Goal: Transaction & Acquisition: Purchase product/service

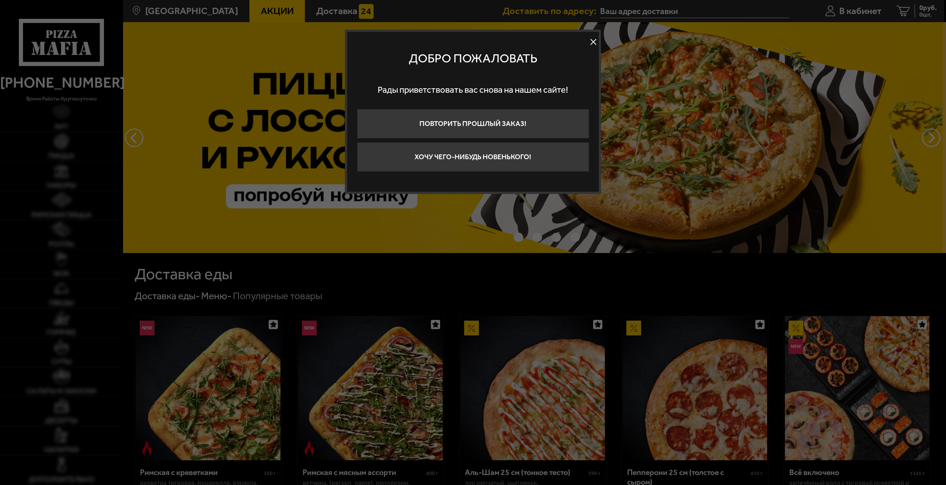
type input "[STREET_ADDRESS]"
click at [508, 157] on button "Хочу чего-нибудь новенького!" at bounding box center [473, 157] width 232 height 30
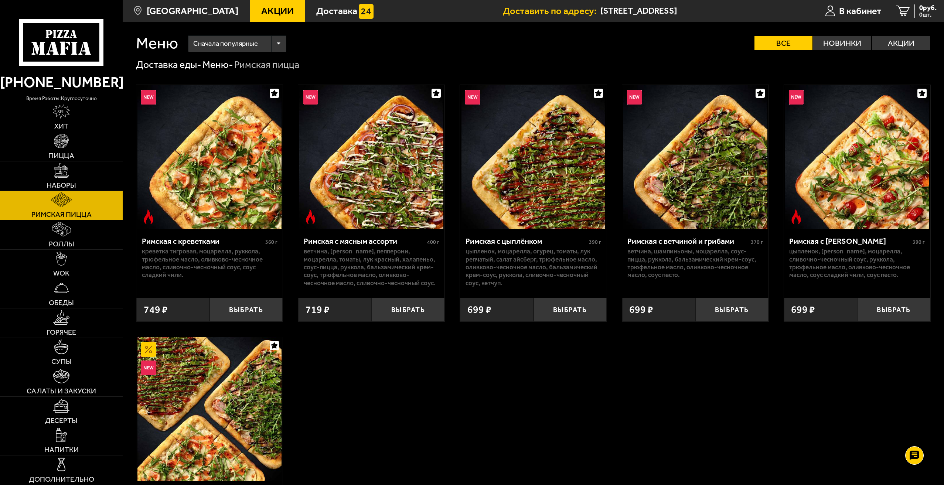
click at [75, 126] on link "Хит" at bounding box center [61, 117] width 123 height 29
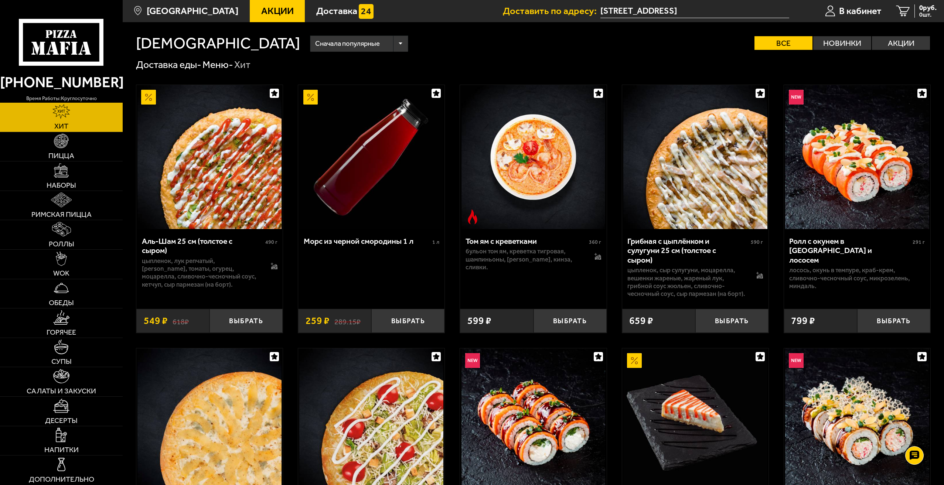
click at [76, 88] on link "[PHONE_NUMBER]" at bounding box center [61, 83] width 123 height 24
click at [79, 41] on icon at bounding box center [61, 42] width 85 height 47
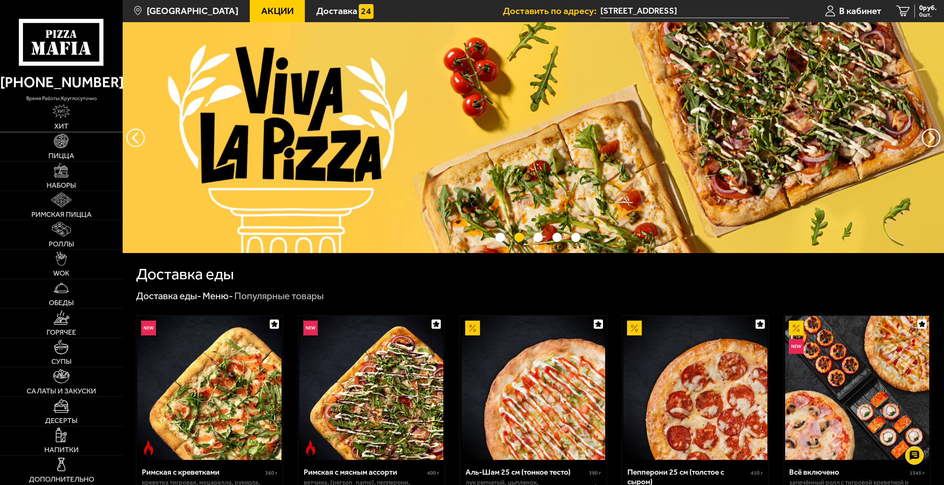
click at [70, 126] on link "Хит" at bounding box center [61, 117] width 123 height 29
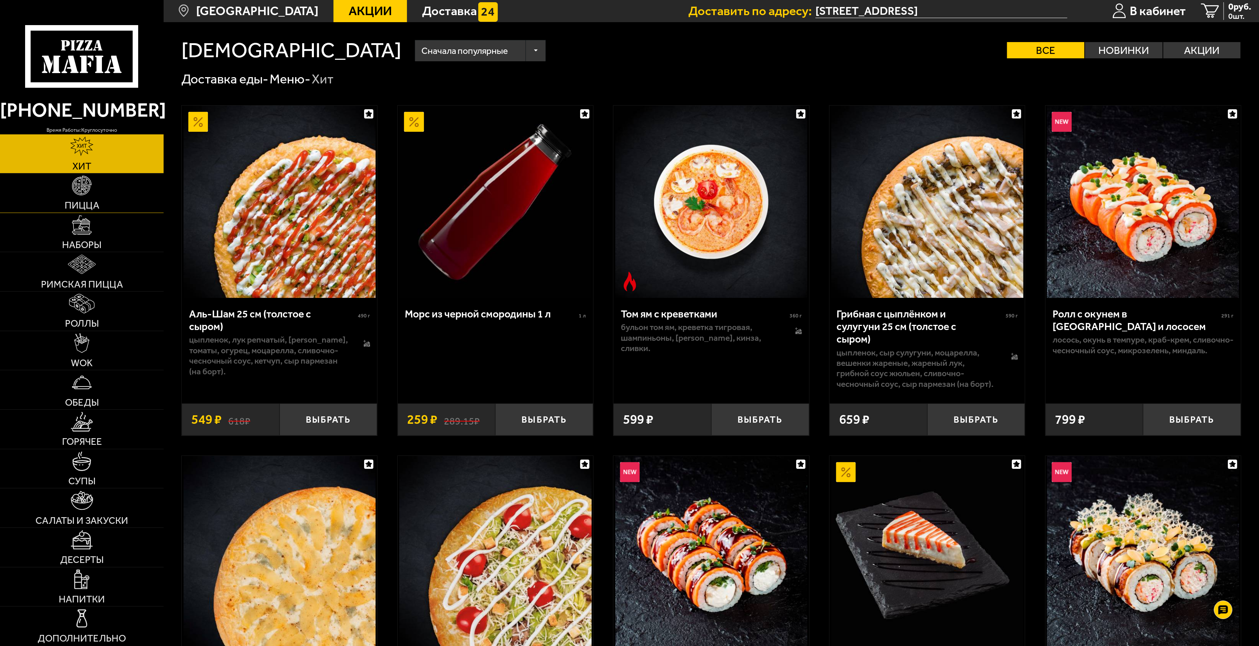
click at [78, 202] on span "Пицца" at bounding box center [82, 206] width 35 height 10
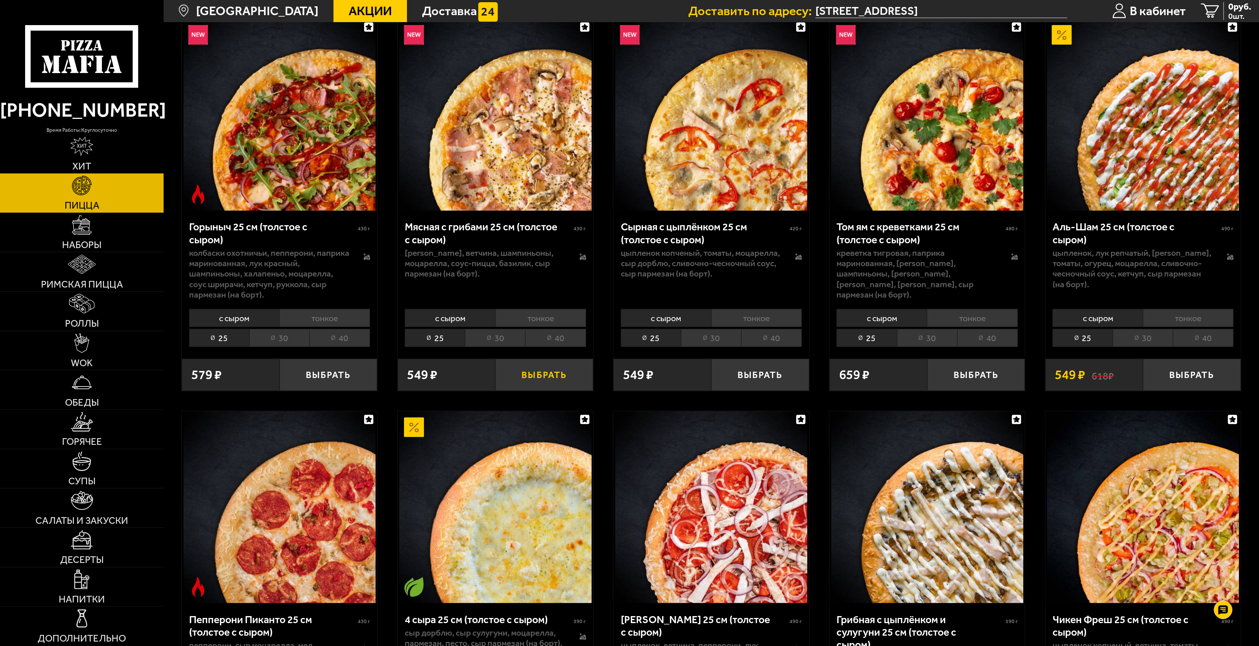
scroll to position [443, 0]
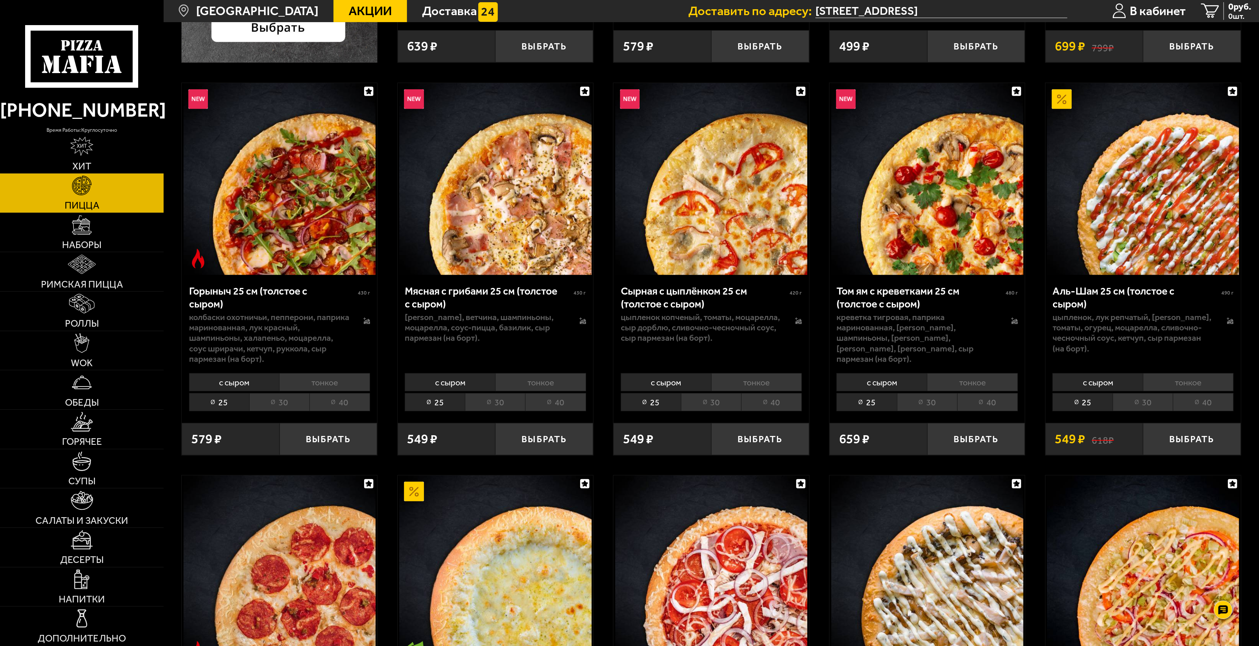
click at [500, 402] on li "30" at bounding box center [495, 402] width 60 height 18
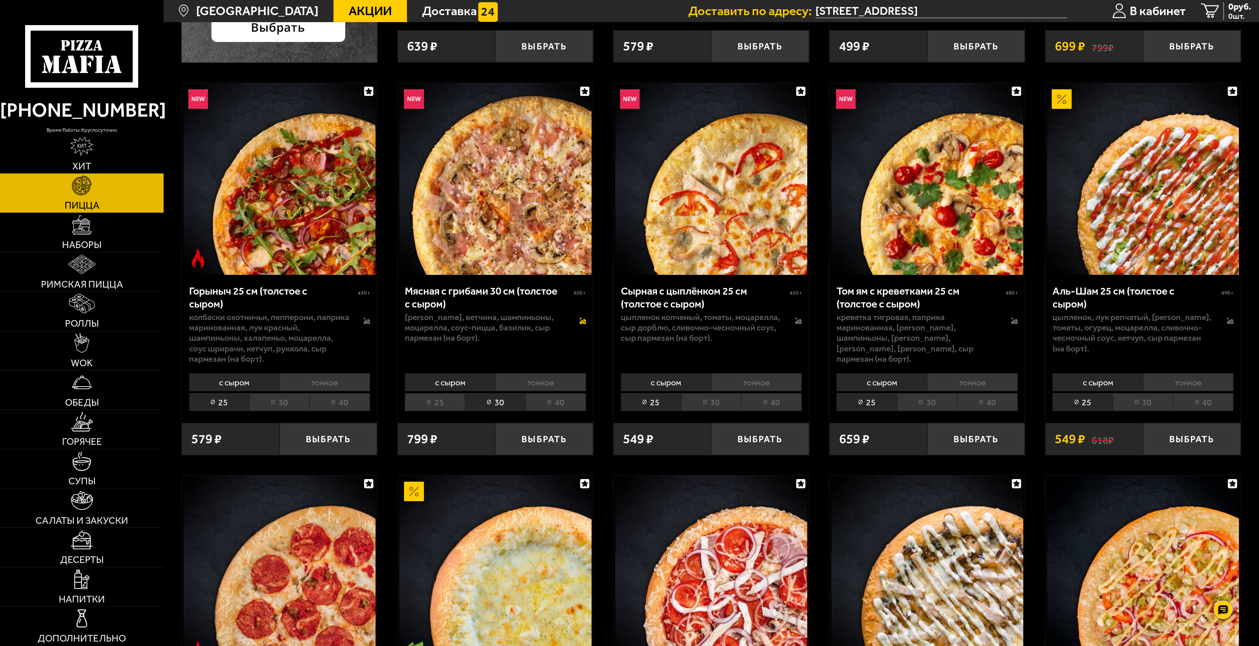
click at [586, 320] on icon at bounding box center [583, 321] width 7 height 7
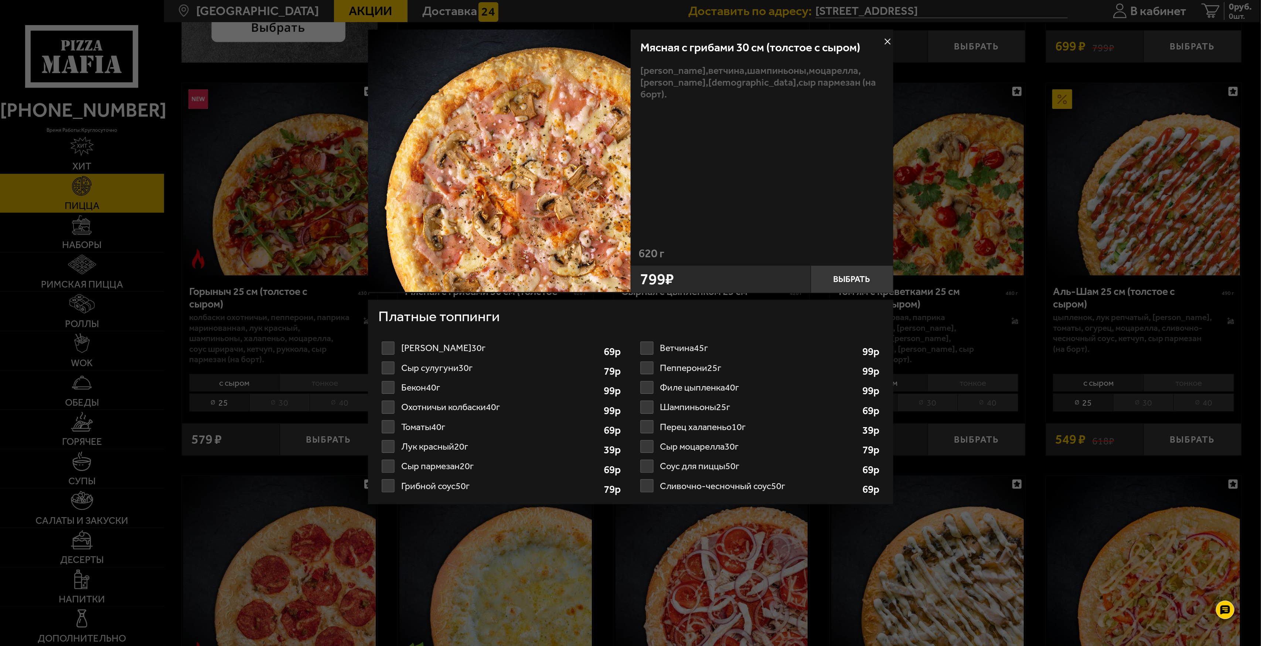
click at [648, 408] on label "Шампиньоны 25г 1" at bounding box center [760, 407] width 246 height 20
click at [0, 0] on input "Шампиньоны 25г 1" at bounding box center [0, 0] width 0 height 0
click at [648, 407] on label "Шампиньоны 25г 1" at bounding box center [760, 407] width 246 height 20
click at [0, 0] on input "Шампиньоны 25г 1" at bounding box center [0, 0] width 0 height 0
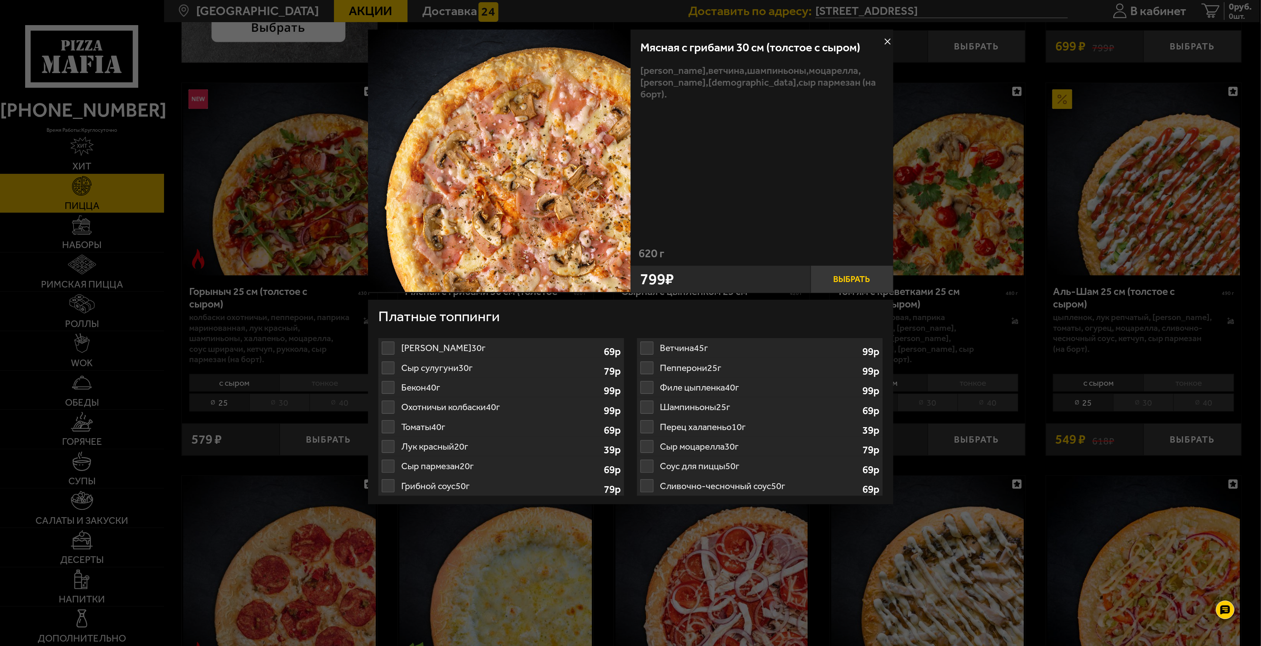
click at [836, 274] on button "Выбрать" at bounding box center [851, 280] width 83 height 28
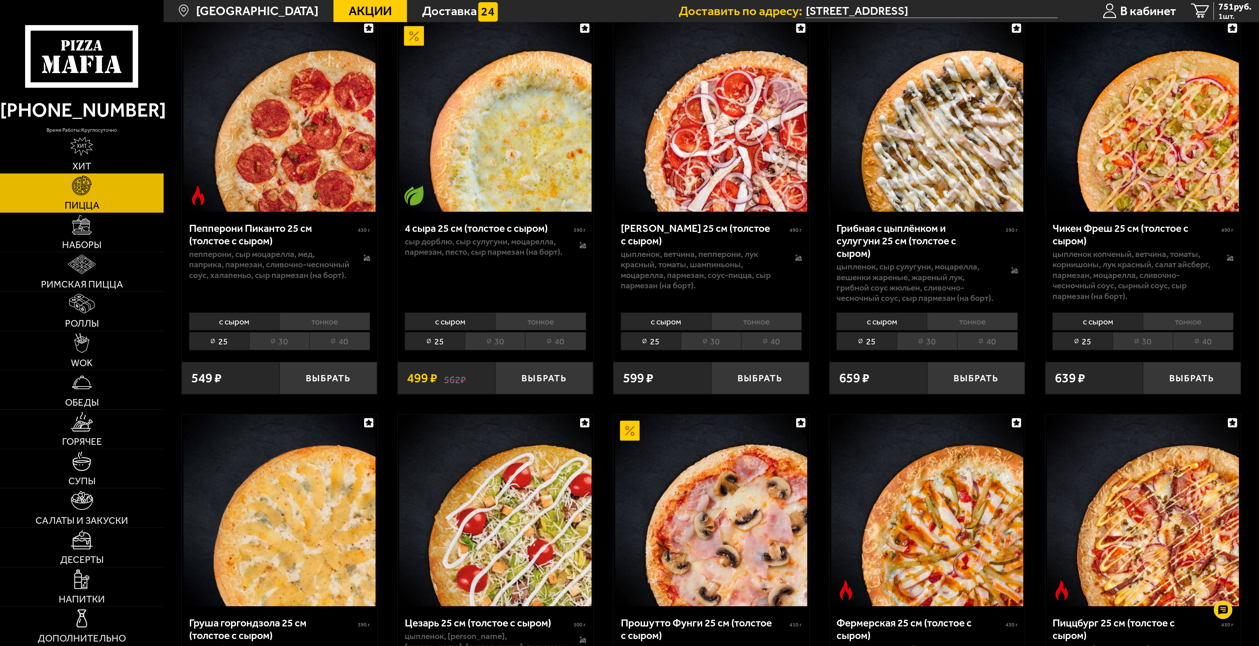
scroll to position [936, 0]
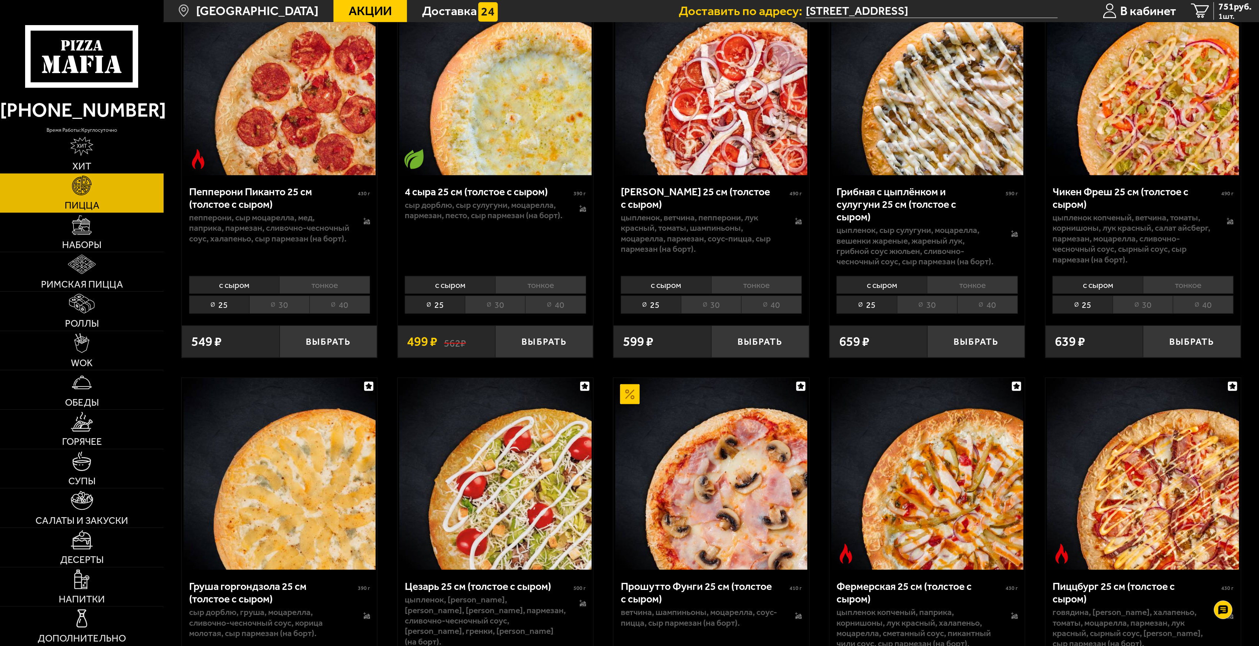
click at [502, 307] on li "30" at bounding box center [495, 305] width 60 height 18
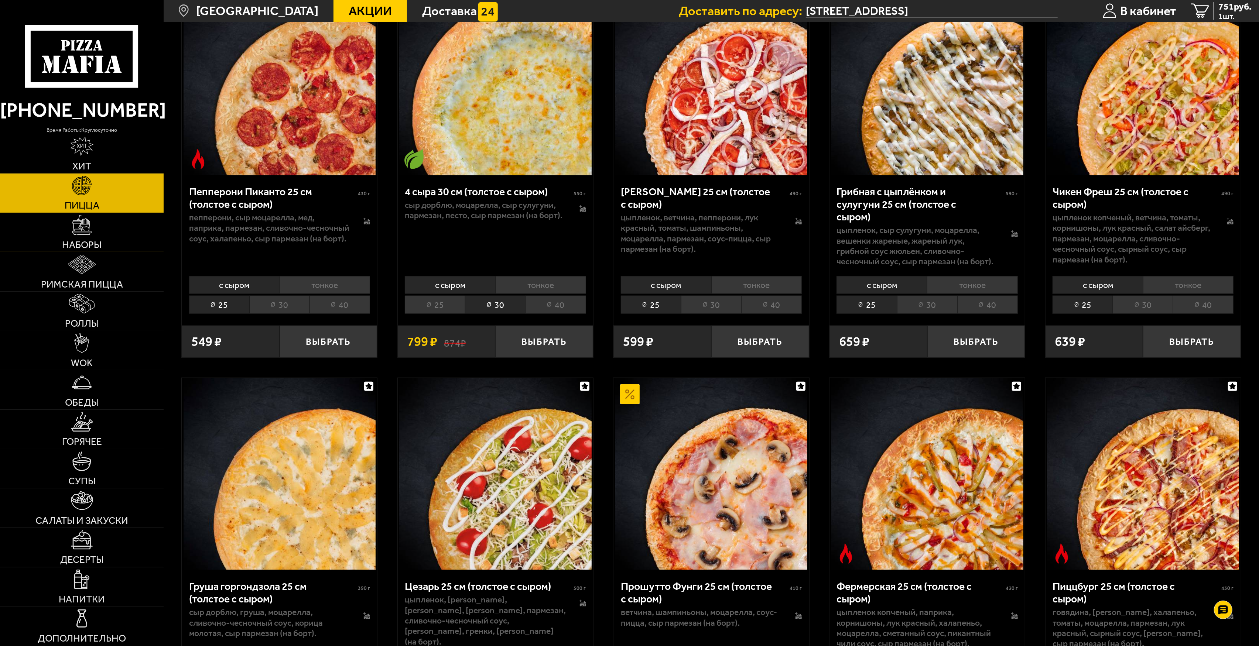
click at [119, 242] on link "Наборы" at bounding box center [82, 232] width 164 height 39
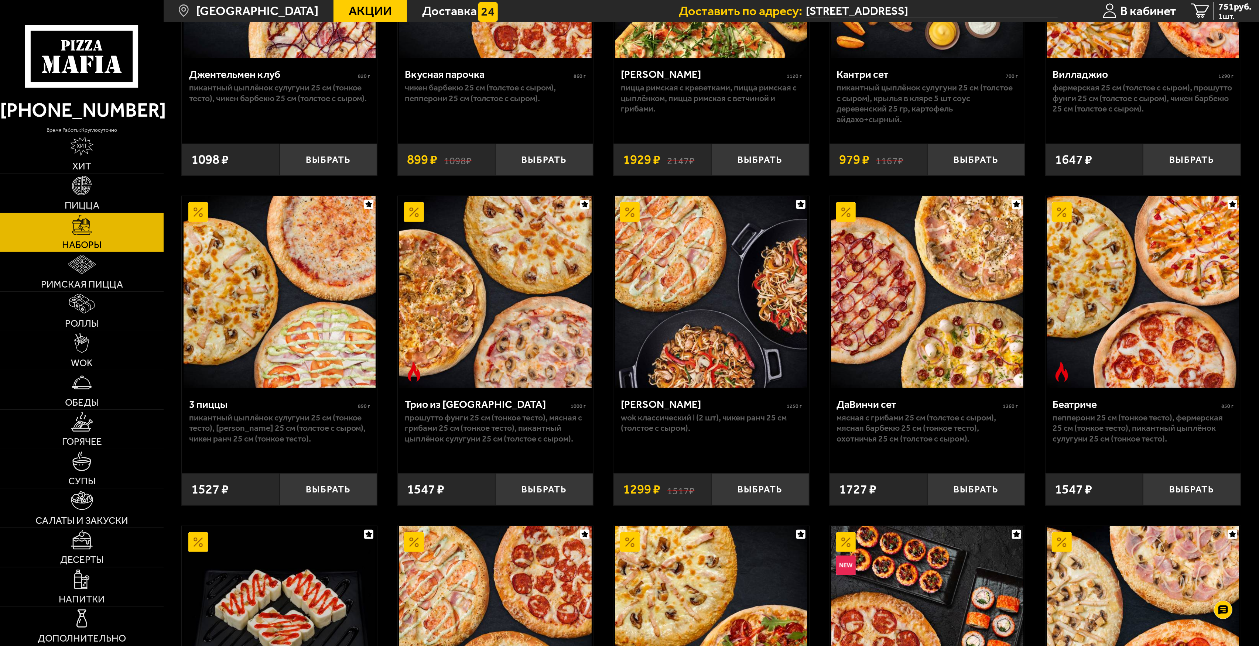
scroll to position [204, 0]
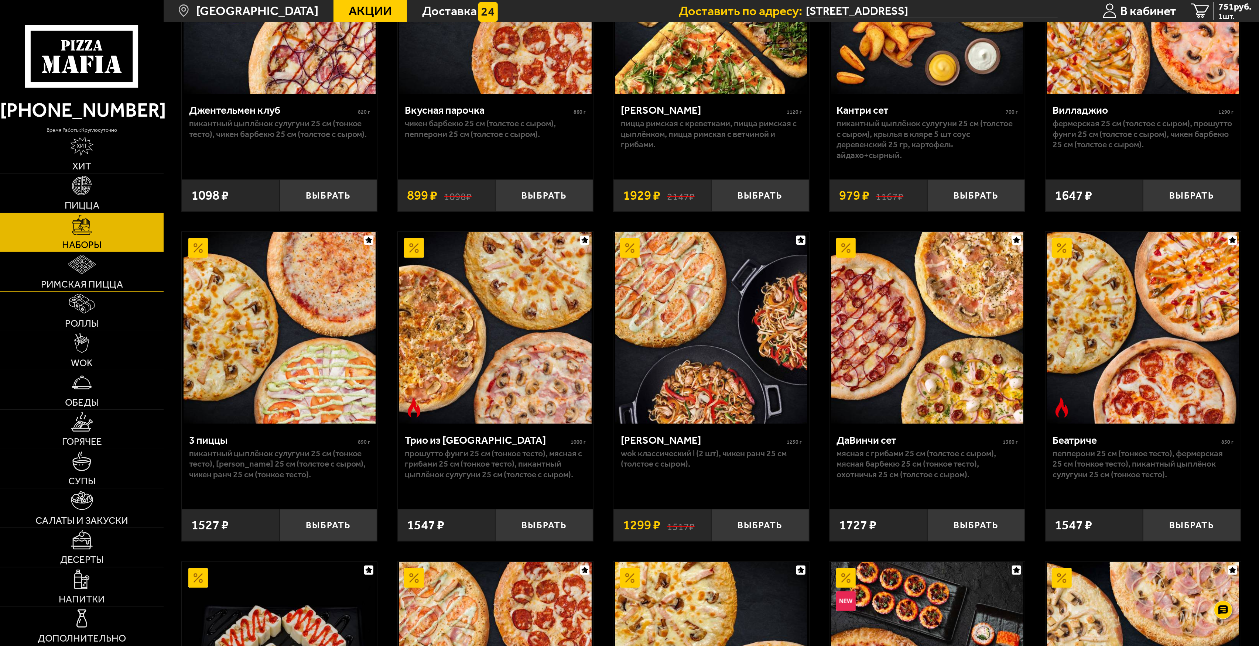
click at [119, 274] on link "Римская пицца" at bounding box center [82, 271] width 164 height 39
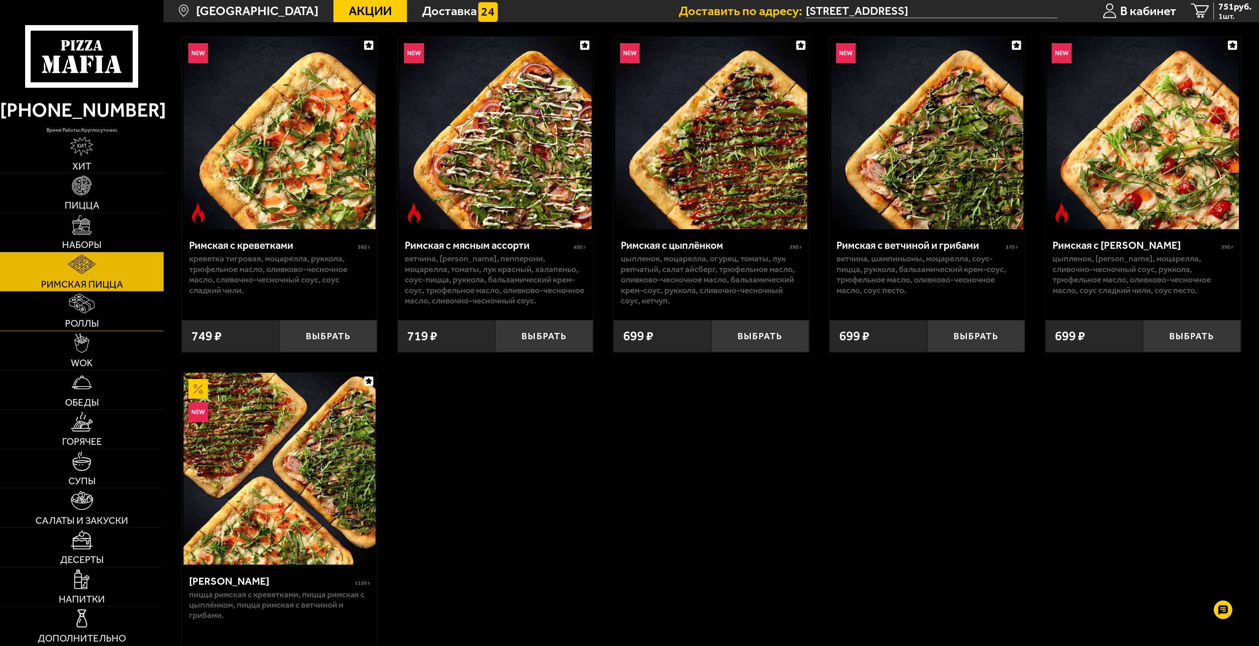
scroll to position [98, 0]
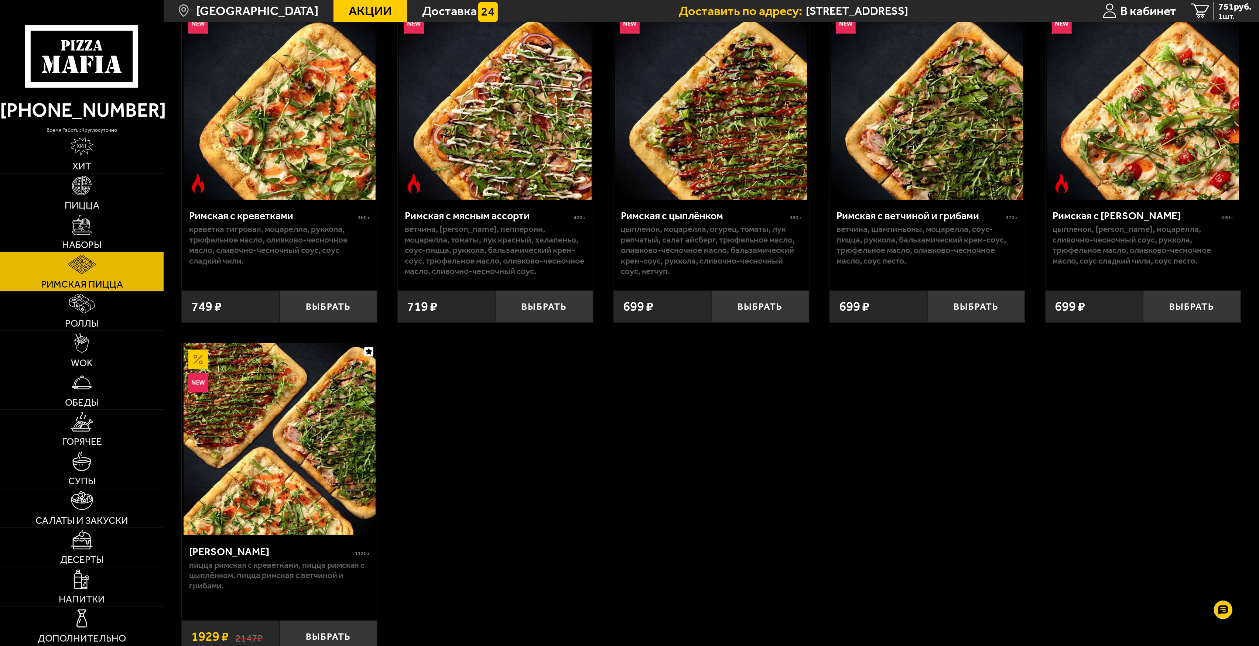
click at [68, 319] on span "Роллы" at bounding box center [82, 324] width 34 height 10
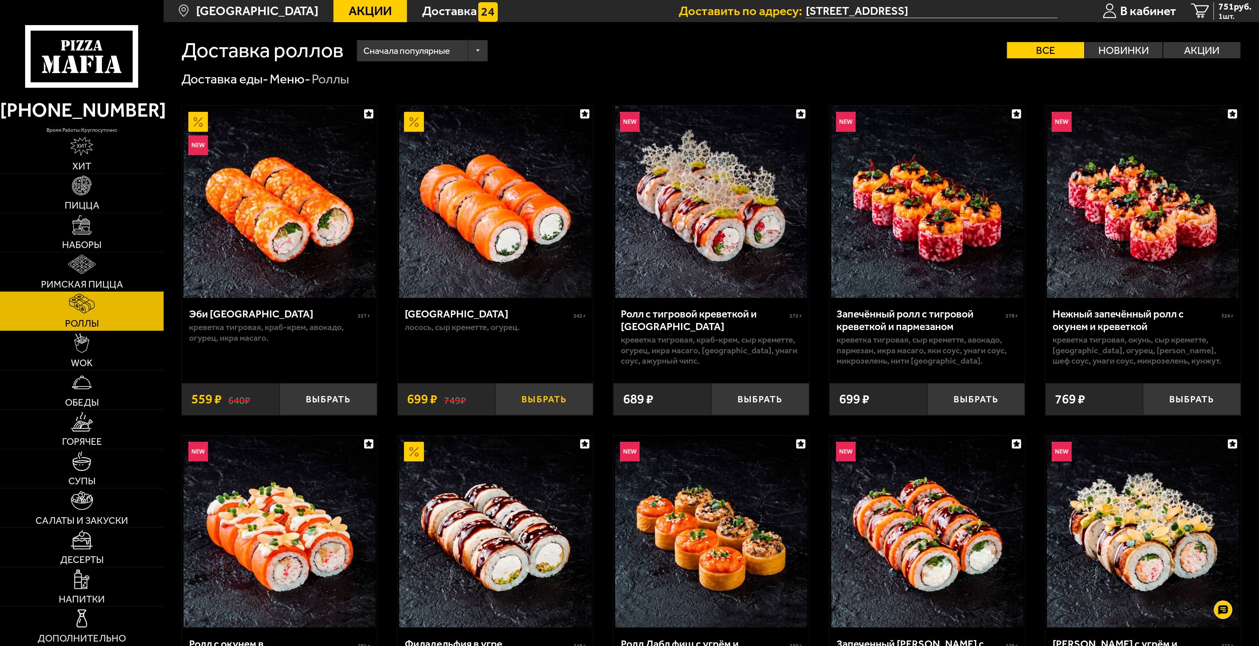
click at [535, 402] on button "Выбрать" at bounding box center [544, 399] width 98 height 32
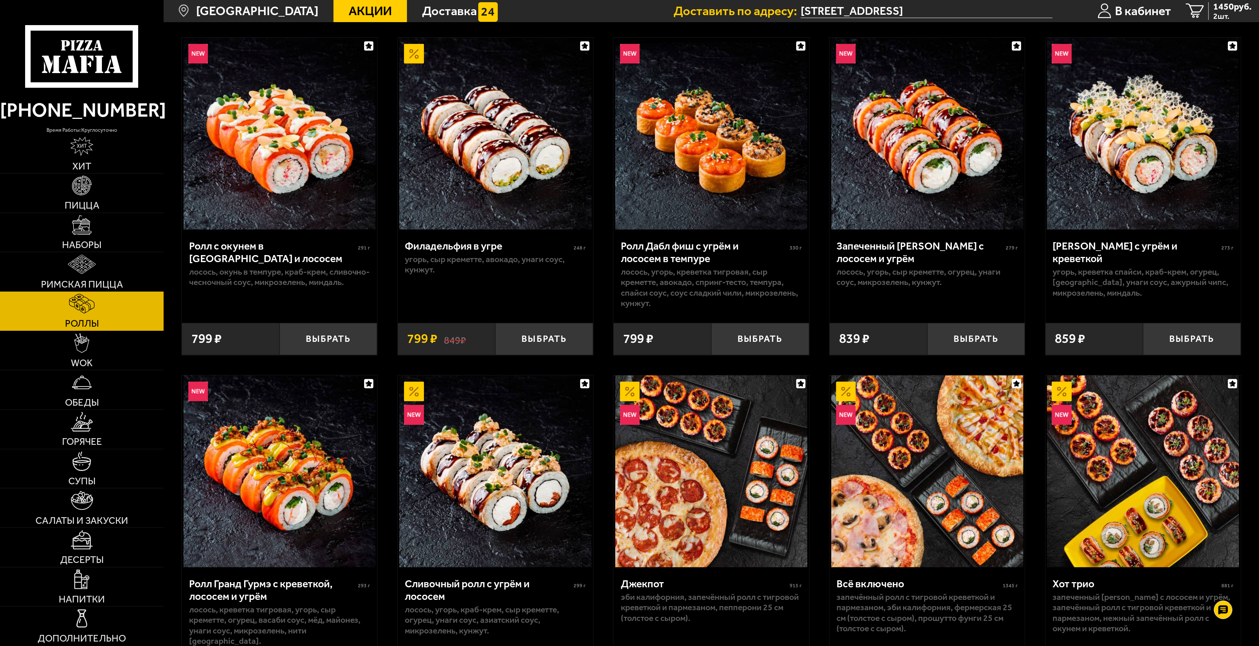
scroll to position [443, 0]
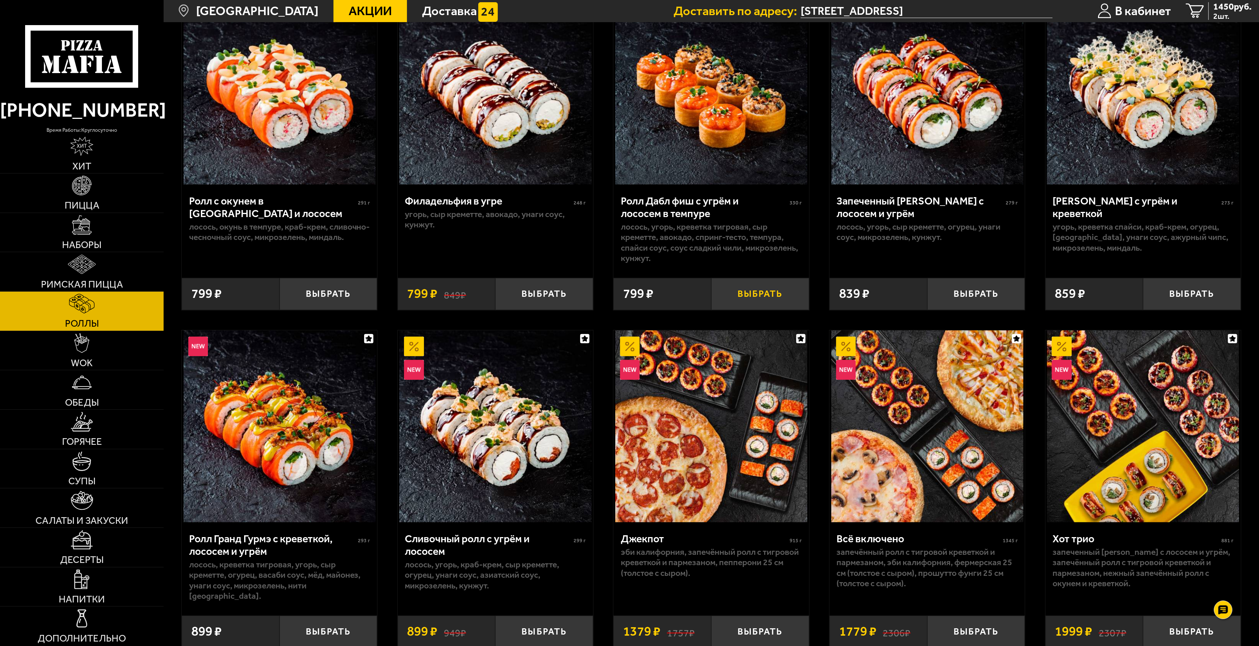
click at [781, 297] on button "Выбрать" at bounding box center [760, 294] width 98 height 32
click at [108, 391] on link "Обеды" at bounding box center [82, 390] width 164 height 39
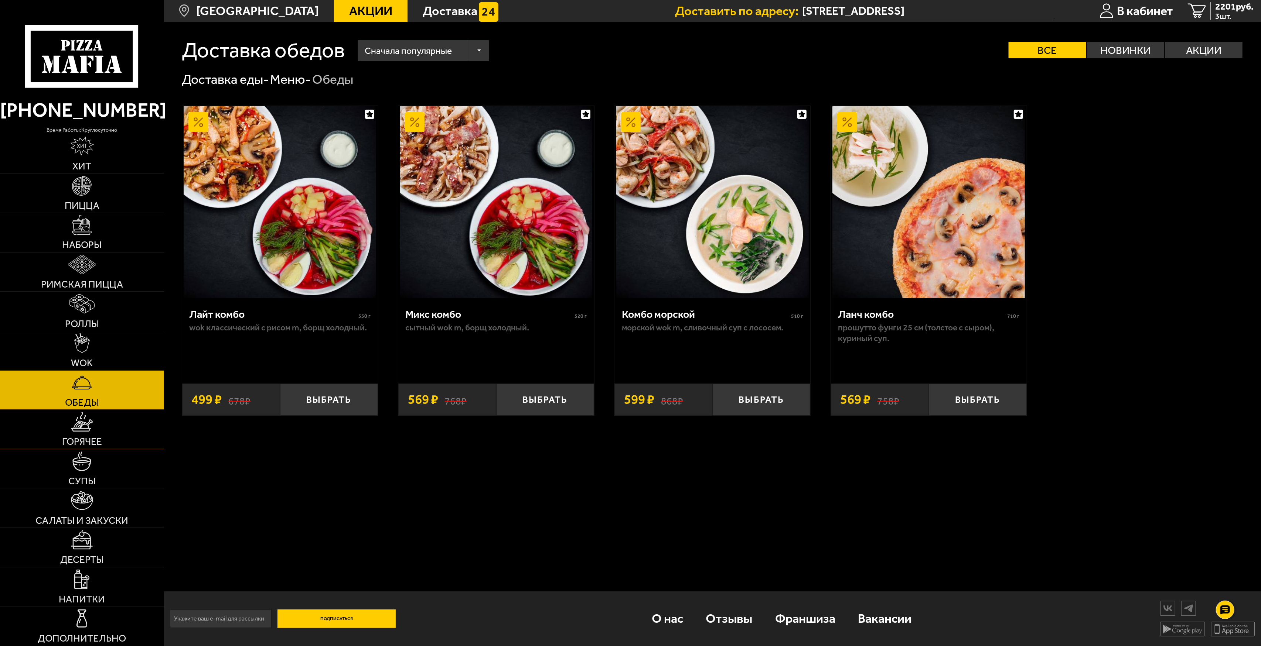
click at [97, 439] on span "Горячее" at bounding box center [82, 442] width 40 height 10
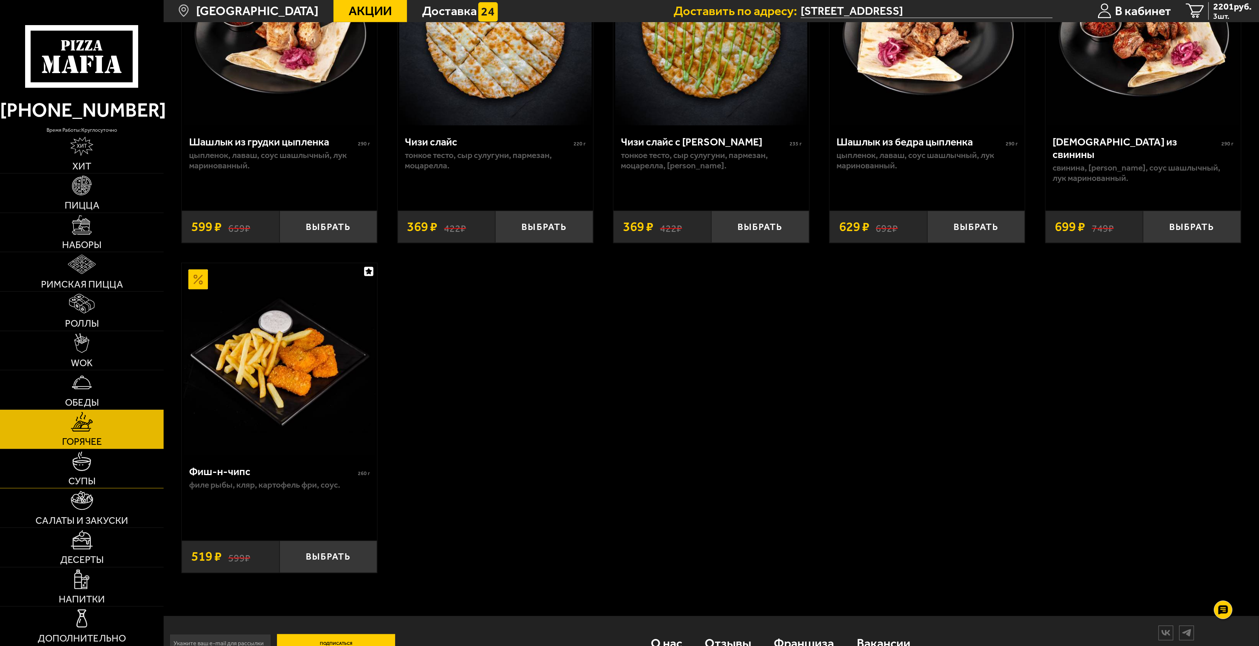
scroll to position [928, 0]
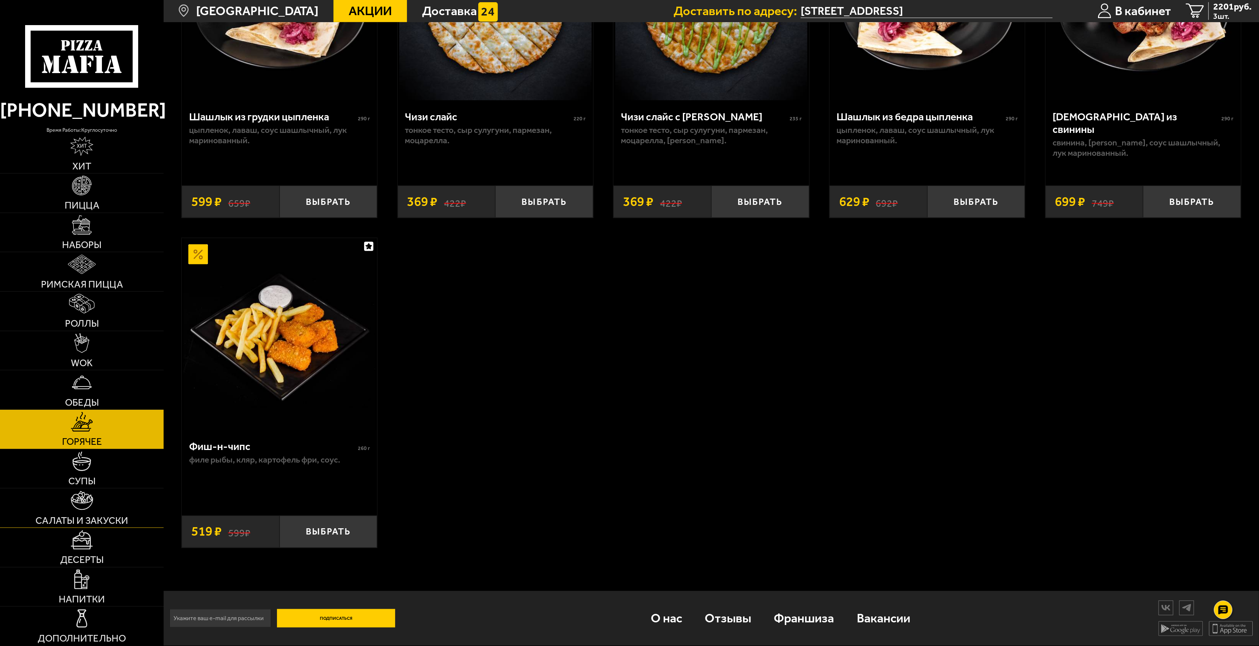
click at [104, 485] on span "Салаты и закуски" at bounding box center [81, 521] width 93 height 10
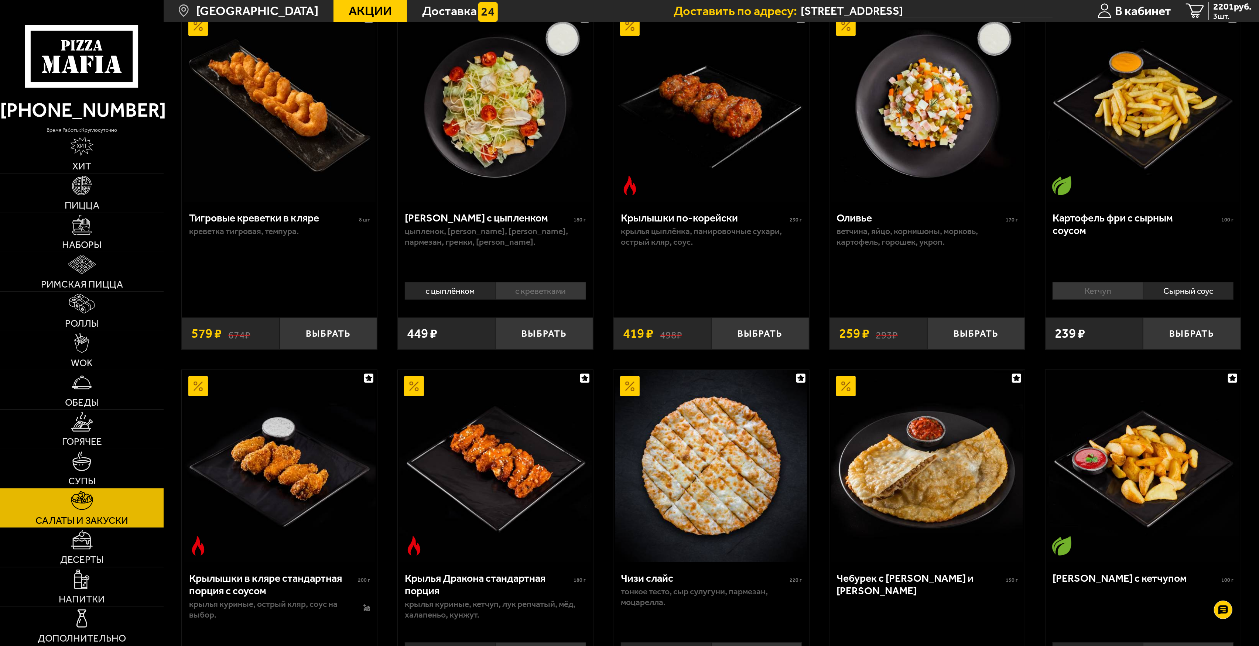
scroll to position [98, 0]
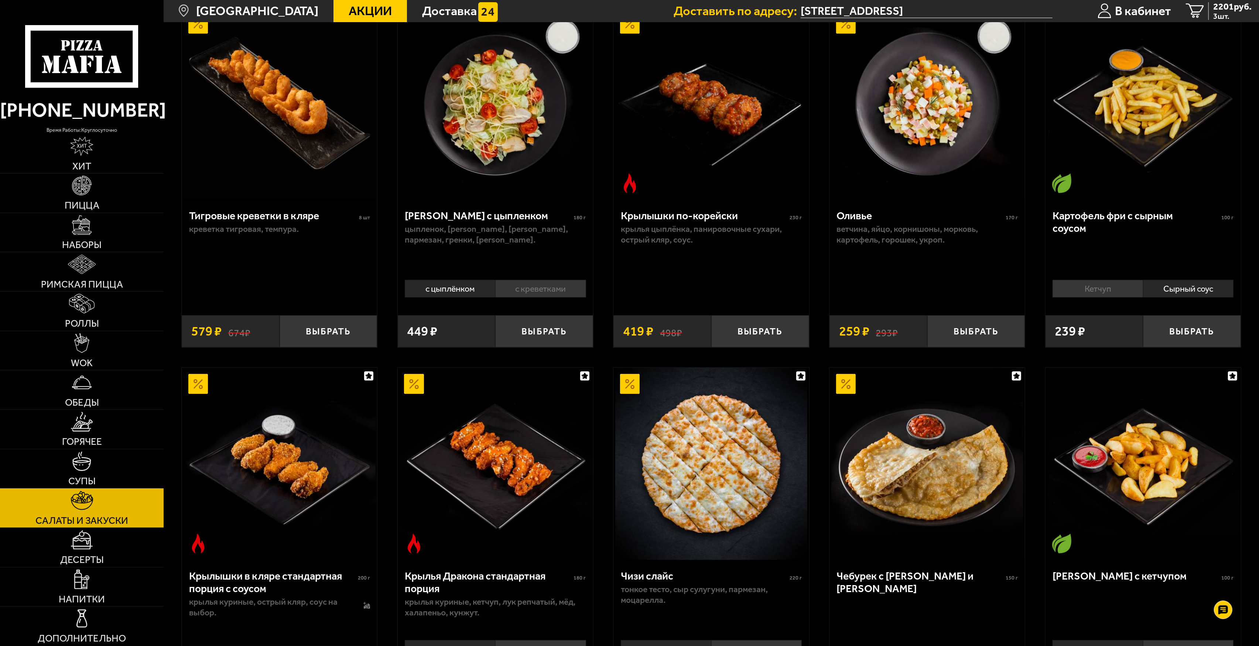
click at [943, 287] on li "Сырный соус" at bounding box center [1188, 289] width 91 height 18
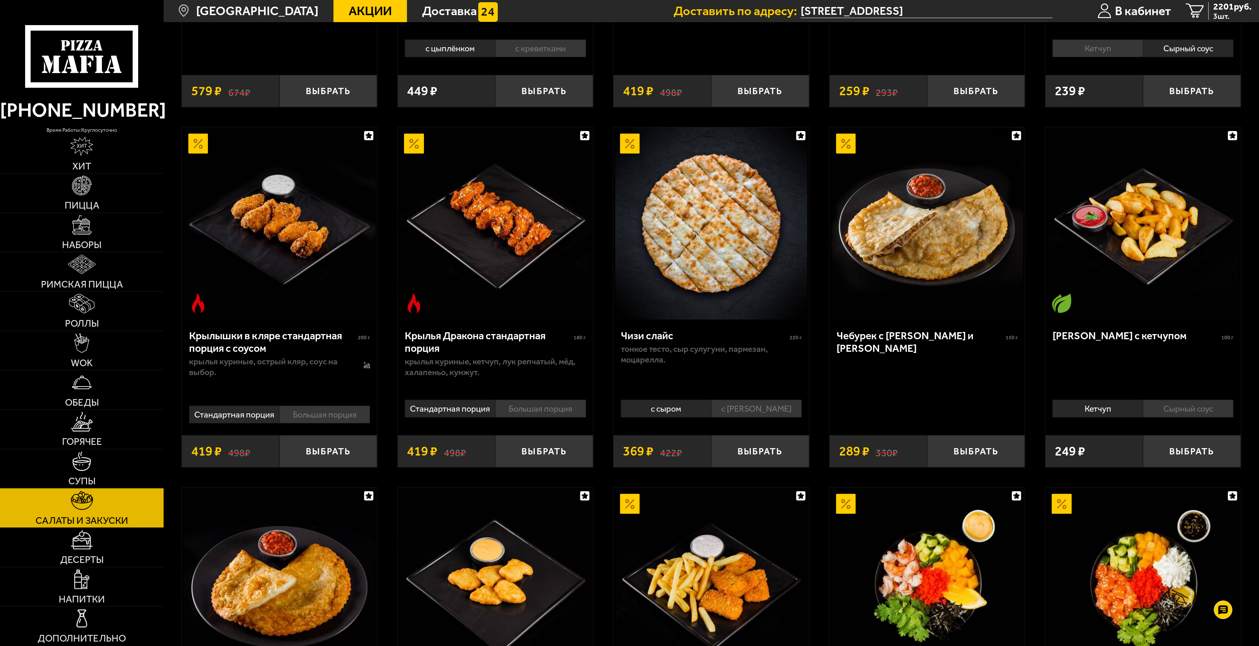
scroll to position [296, 0]
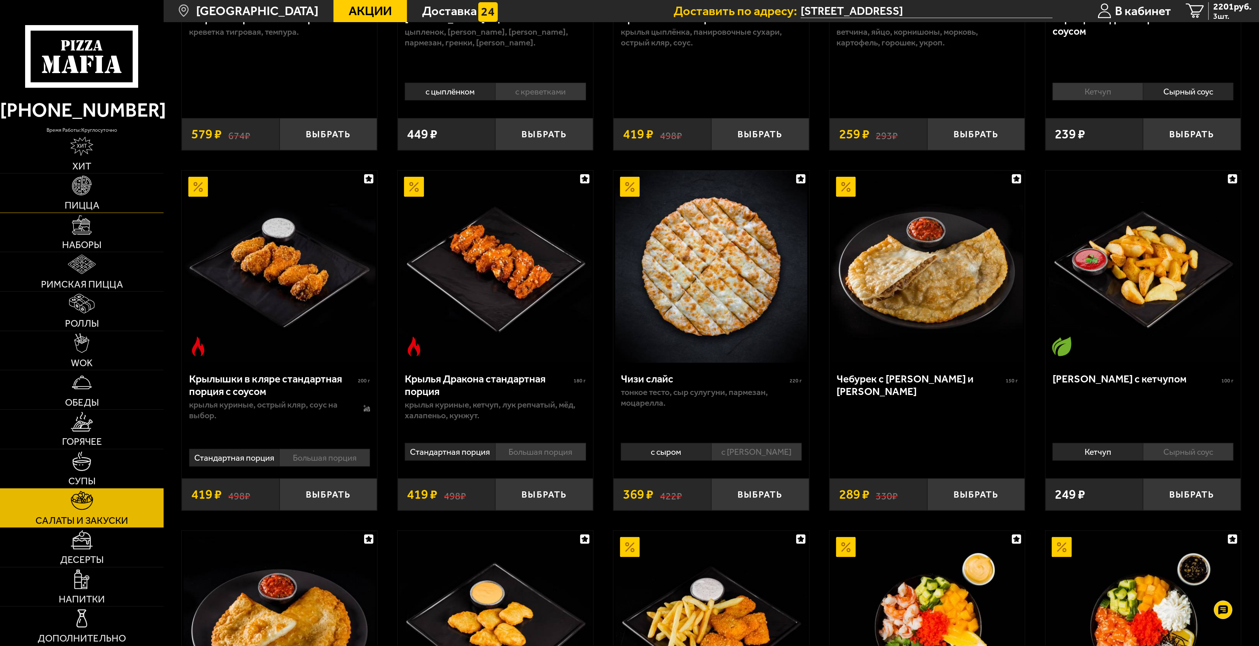
click at [85, 188] on img at bounding box center [82, 186] width 20 height 20
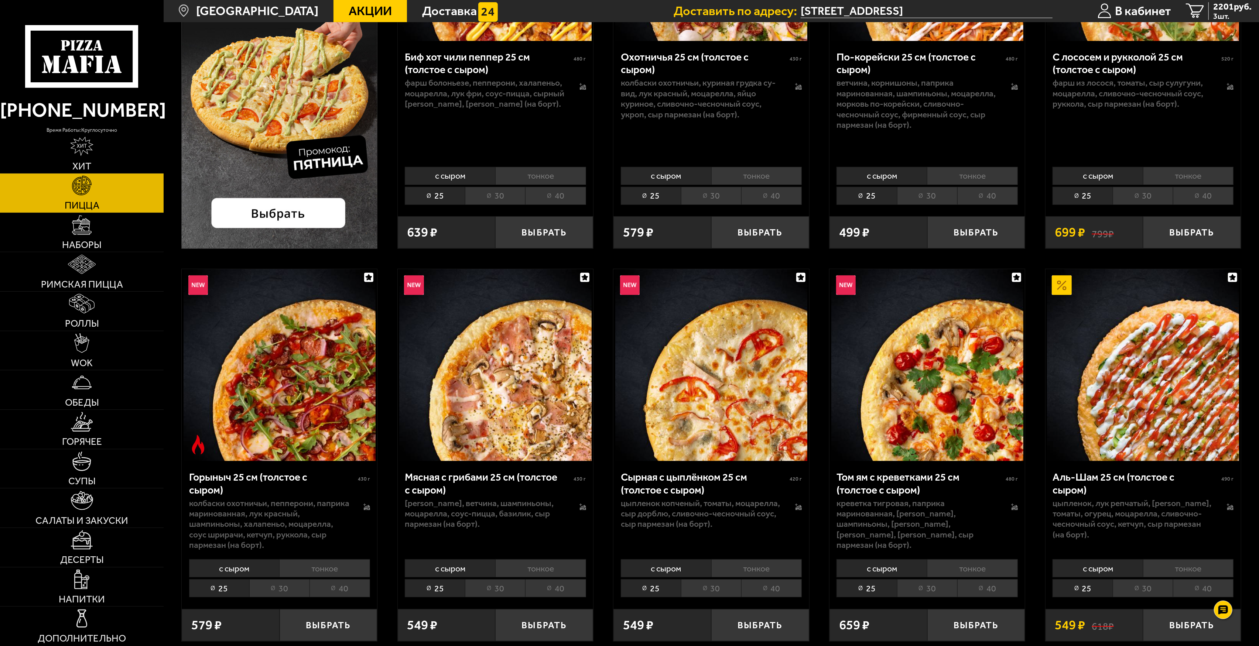
scroll to position [345, 0]
